Goal: Information Seeking & Learning: Compare options

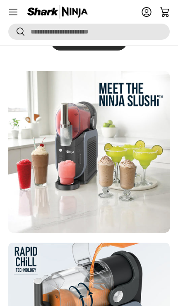
scroll to position [222, 0]
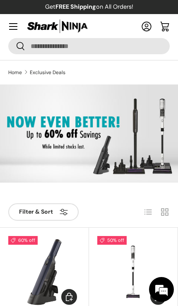
click at [4, 17] on span at bounding box center [4, 17] width 0 height 0
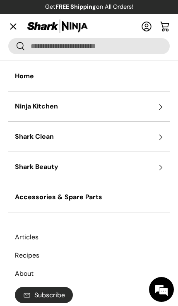
click at [127, 138] on summary "Shark Clean" at bounding box center [88, 137] width 161 height 30
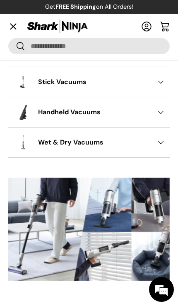
scroll to position [57, 0]
click at [145, 148] on summary "Wet & Dry Vacuums" at bounding box center [88, 142] width 161 height 30
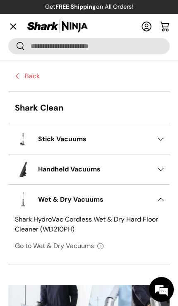
scroll to position [0, 0]
click at [129, 202] on summary "Wet & Dry Vacuums" at bounding box center [88, 199] width 161 height 30
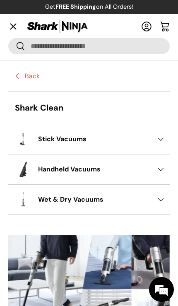
click at [132, 190] on summary "Wet & Dry Vacuums" at bounding box center [88, 199] width 161 height 30
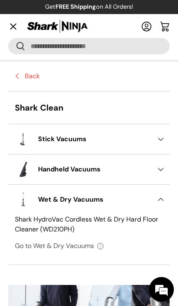
click at [140, 145] on summary "Stick Vacuums" at bounding box center [88, 139] width 161 height 30
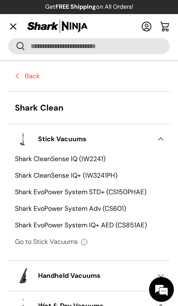
click at [92, 157] on link "Shark CleanSense IQ (IW2241)" at bounding box center [89, 160] width 148 height 13
click at [87, 224] on link "Shark EvoPower System IQ+ AED (CS851AE)" at bounding box center [89, 225] width 148 height 17
click at [20, 225] on link "Shark EvoPower System IQ+ AED (CS851AE)" at bounding box center [89, 225] width 148 height 17
click at [26, 244] on link "Go to Stick Vacuums" at bounding box center [89, 241] width 148 height 17
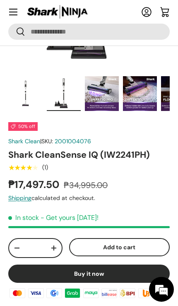
scroll to position [194, 0]
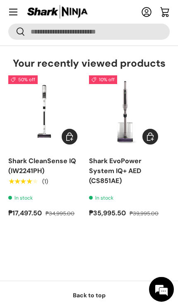
scroll to position [709, 0]
